Goal: Find specific page/section: Find specific page/section

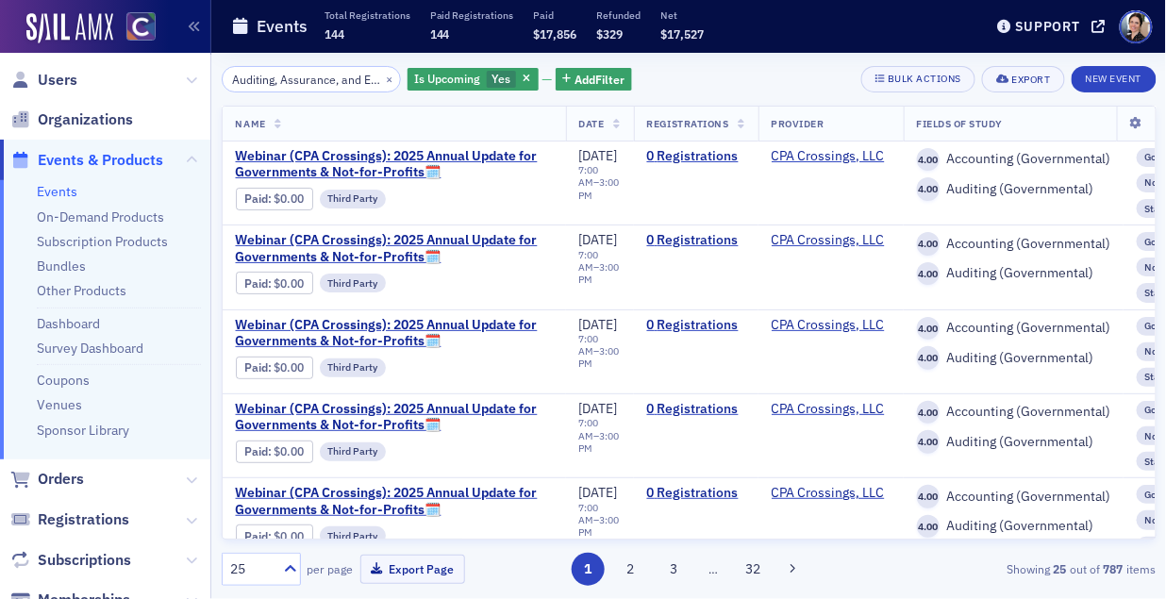
scroll to position [316, 0]
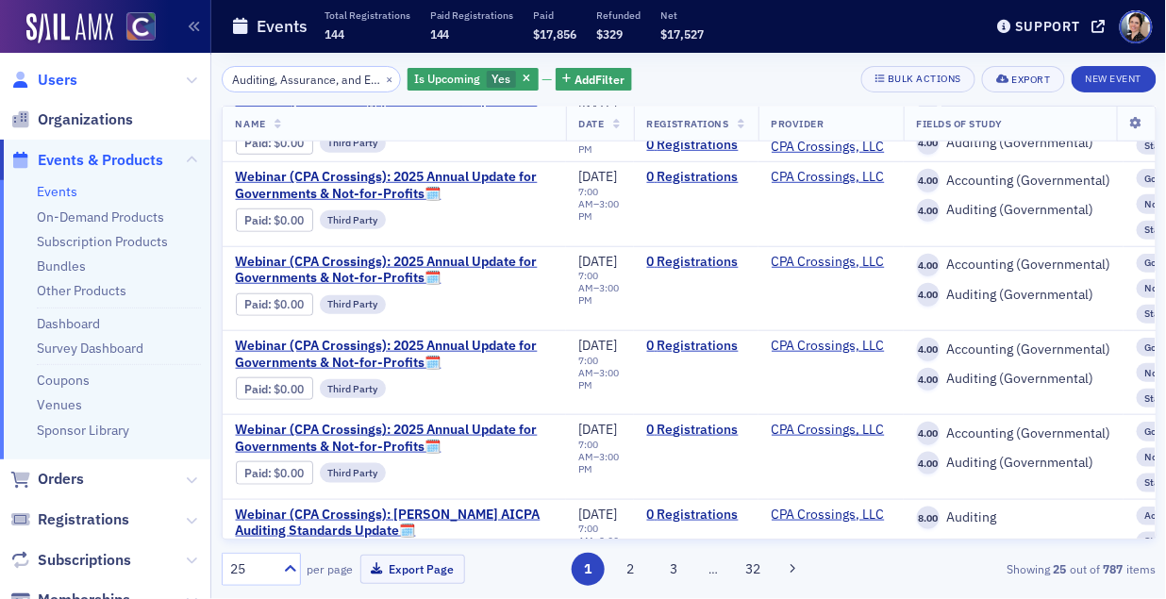
click at [49, 84] on span "Users" at bounding box center [58, 80] width 40 height 21
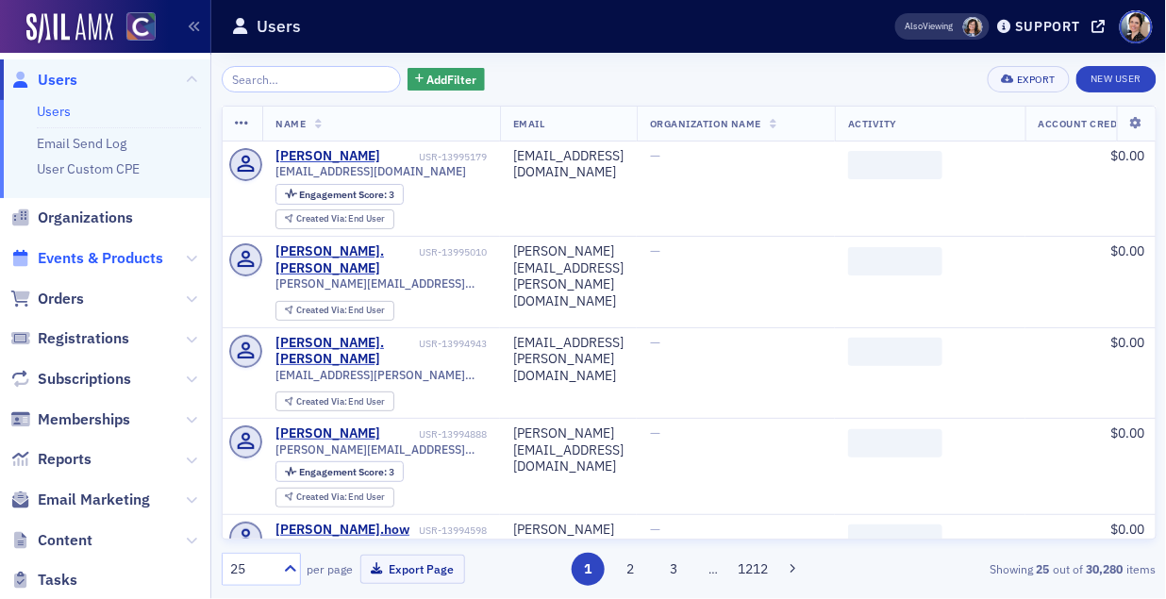
click at [67, 260] on span "Events & Products" at bounding box center [101, 258] width 126 height 21
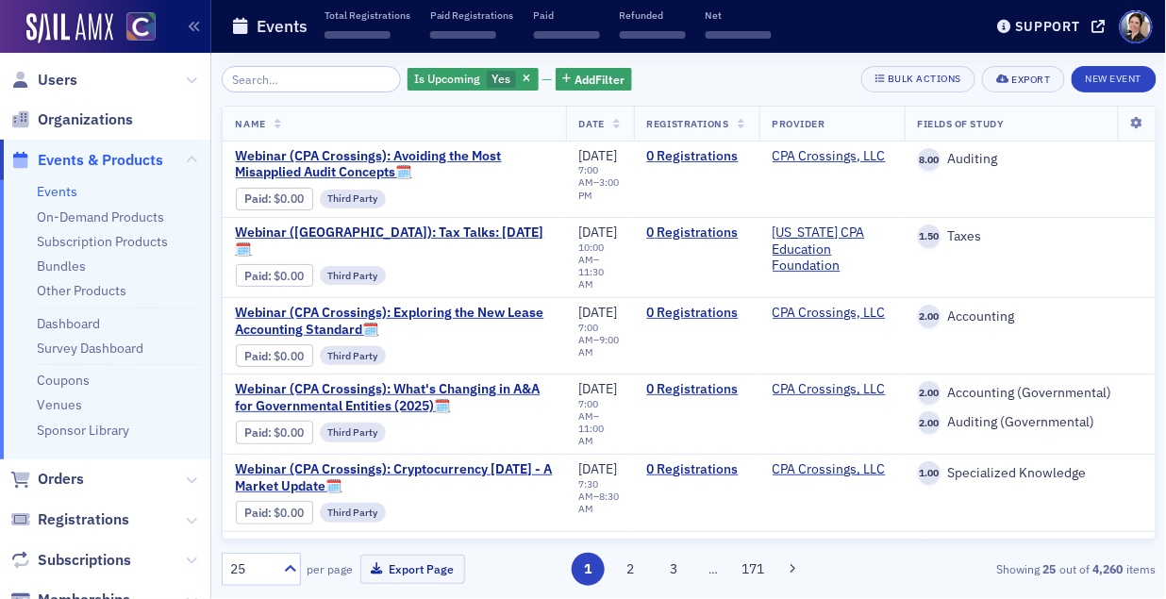
click at [302, 81] on input "search" at bounding box center [312, 79] width 180 height 26
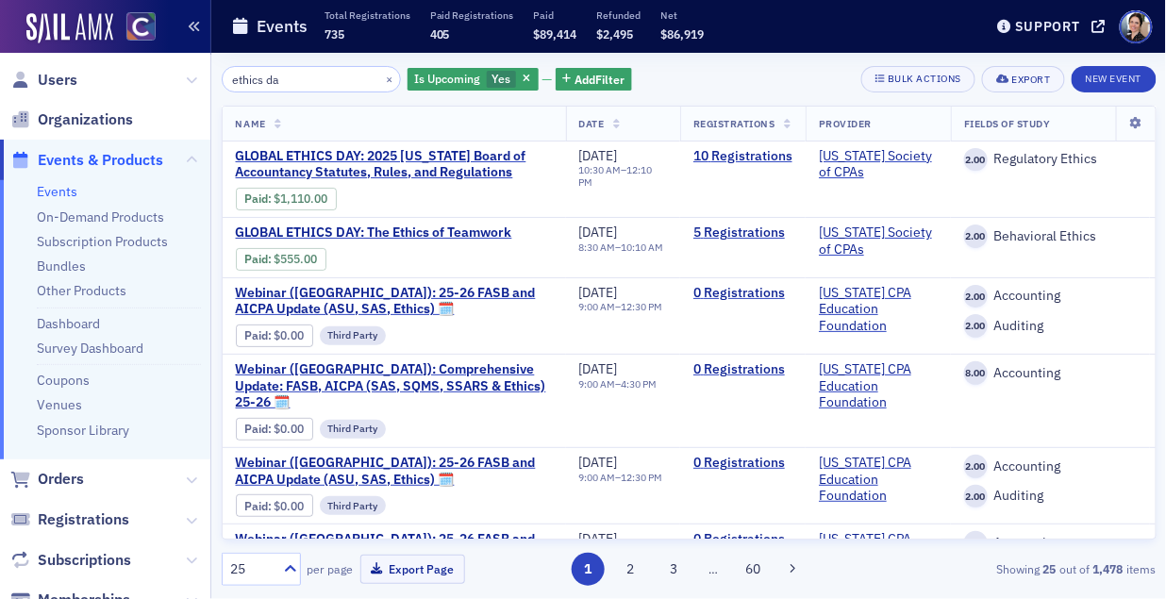
type input "ethics da"
